Goal: Find specific page/section: Find specific page/section

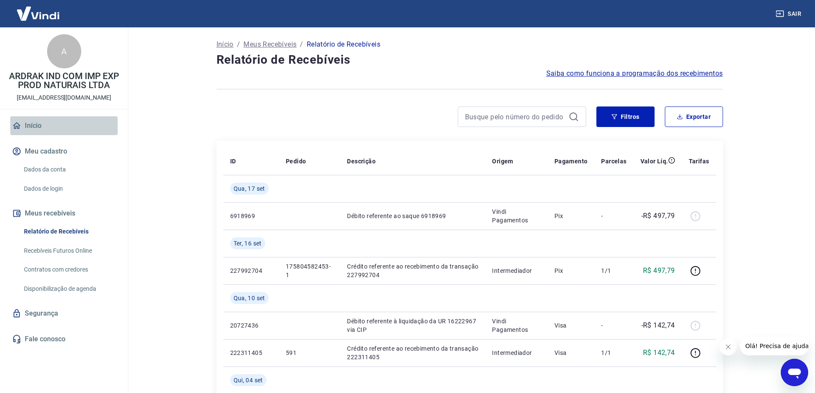
click at [27, 124] on link "Início" at bounding box center [63, 125] width 107 height 19
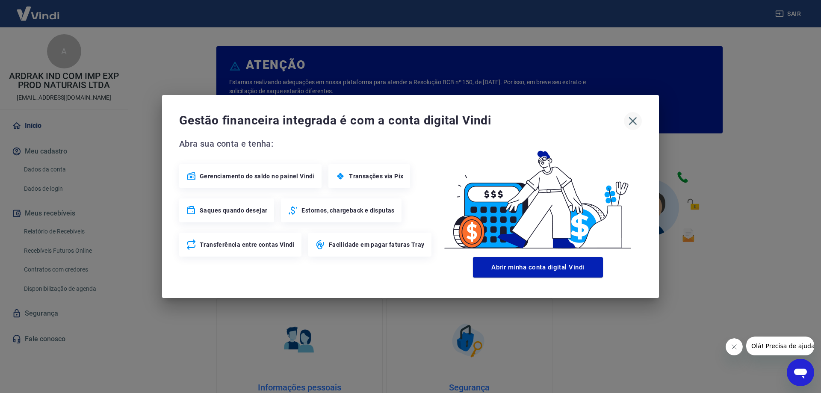
click at [633, 120] on icon "button" at bounding box center [633, 121] width 8 height 8
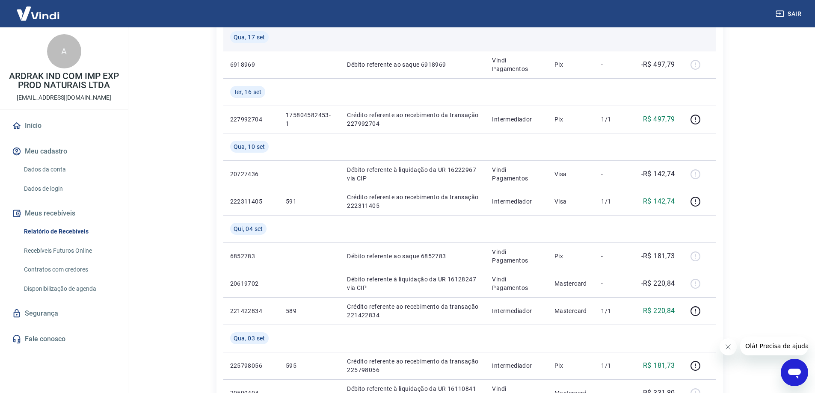
scroll to position [171, 0]
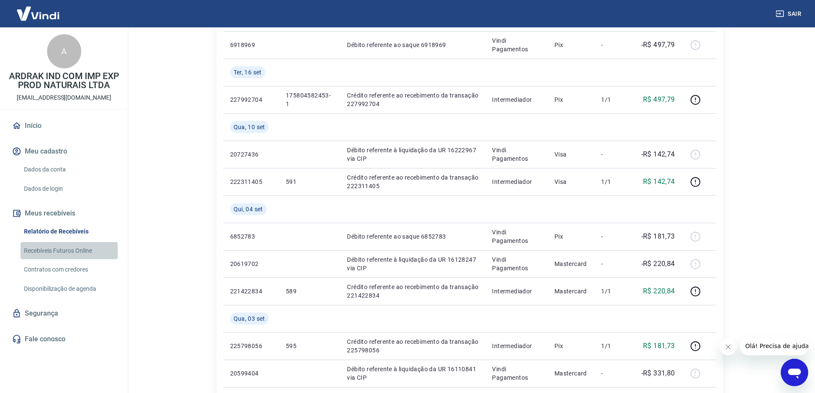
click at [51, 250] on link "Recebíveis Futuros Online" at bounding box center [69, 251] width 97 height 18
